Goal: Check status: Check status

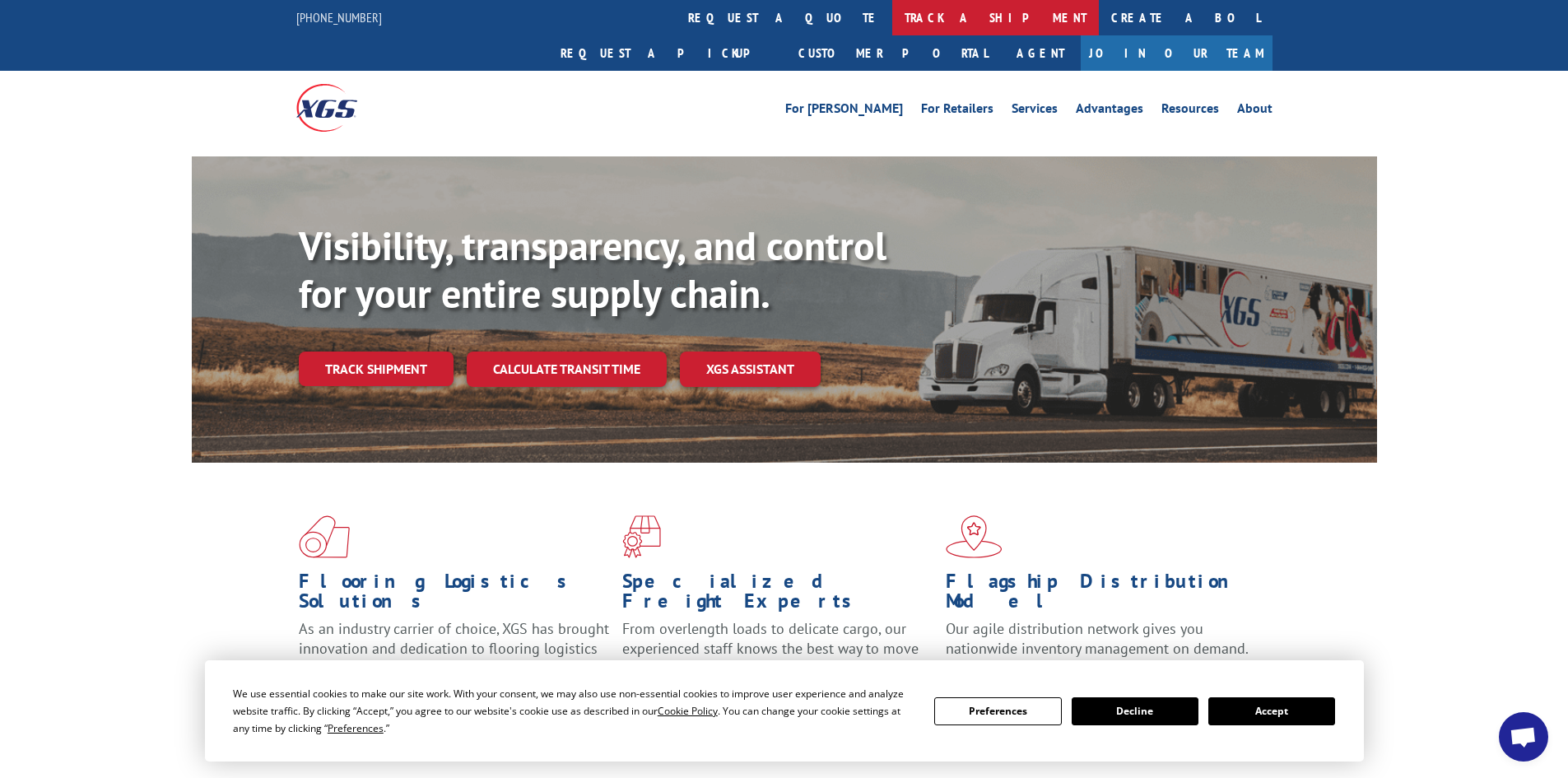
click at [892, 17] on link "track a shipment" at bounding box center [996, 17] width 207 height 35
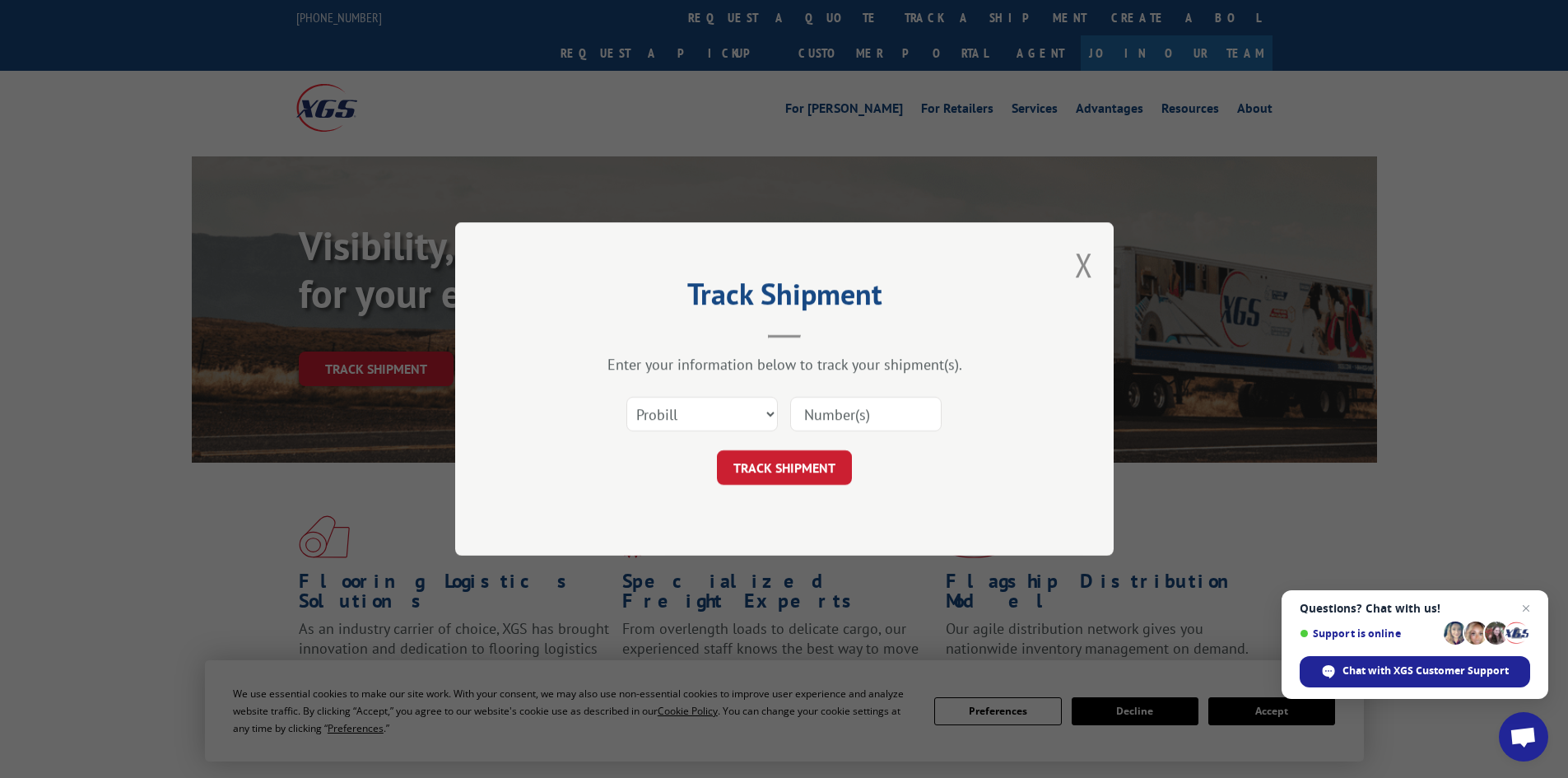
click at [848, 412] on input at bounding box center [866, 414] width 152 height 34
type input "17687706"
click button "TRACK SHIPMENT" at bounding box center [784, 467] width 135 height 34
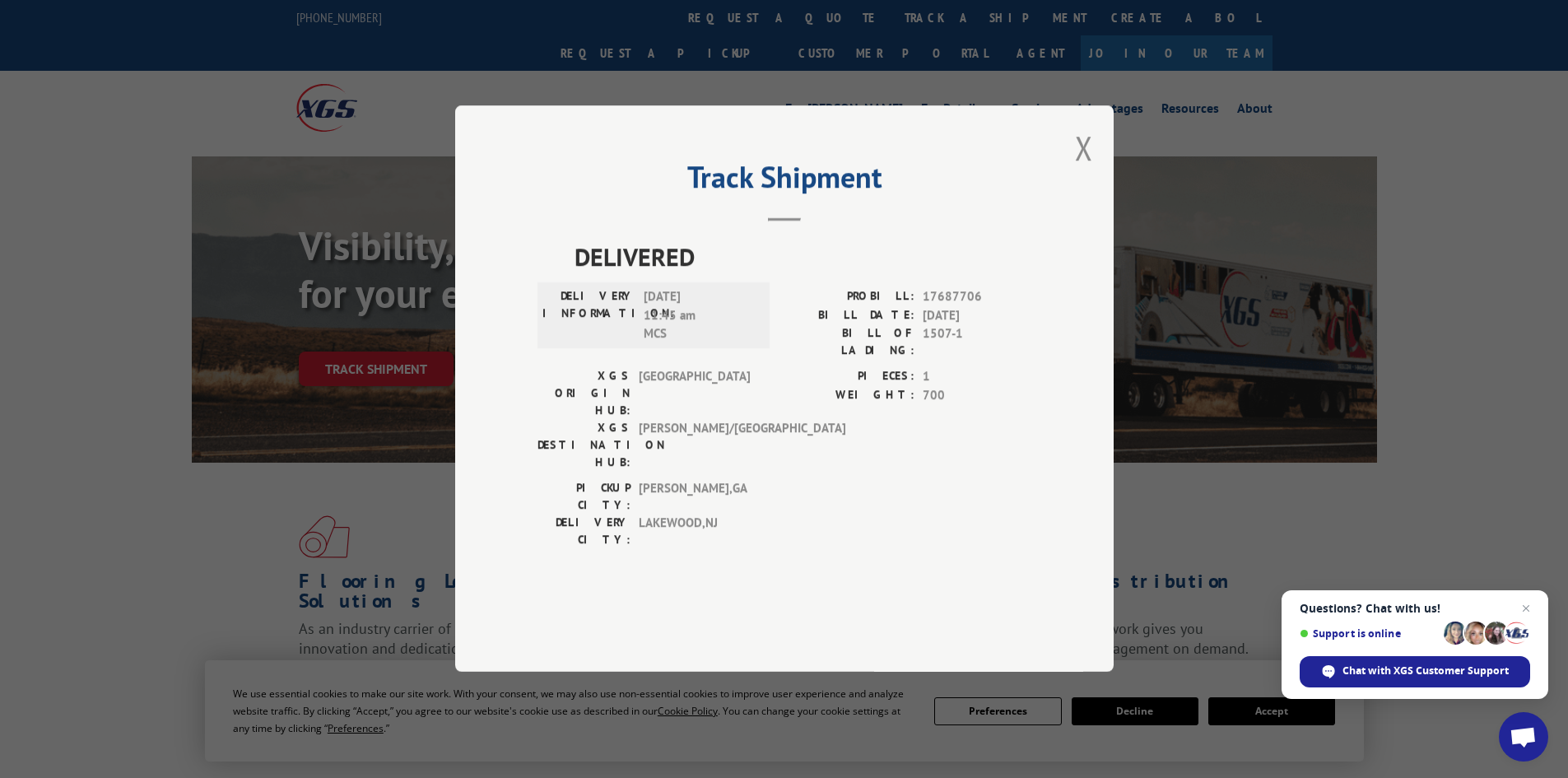
click at [58, 208] on div "Track Shipment DELIVERED DELIVERY INFORMATION: [DATE] 11:45 am MCS PROBILL: 176…" at bounding box center [784, 389] width 1568 height 778
click at [948, 307] on span "17687706" at bounding box center [977, 297] width 109 height 19
copy span "17687706"
click at [1085, 170] on button "Close modal" at bounding box center [1085, 147] width 18 height 44
